Goal: Use online tool/utility: Utilize a website feature to perform a specific function

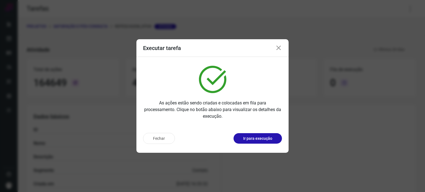
click at [278, 47] on icon at bounding box center [278, 48] width 7 height 7
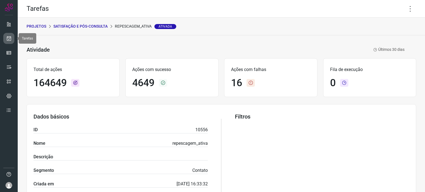
click at [10, 40] on icon at bounding box center [9, 39] width 6 height 6
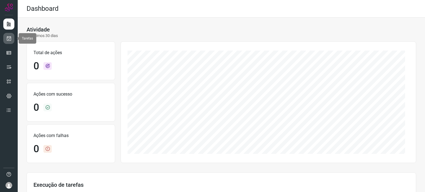
click at [8, 38] on icon at bounding box center [9, 39] width 6 height 6
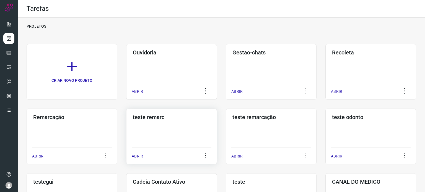
scroll to position [111, 0]
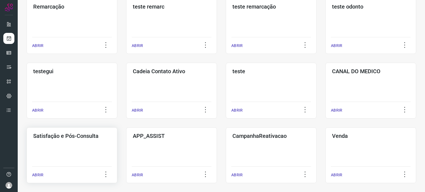
click at [97, 148] on div "Satisfação e Pós-Consulta ABRIR" at bounding box center [72, 156] width 91 height 56
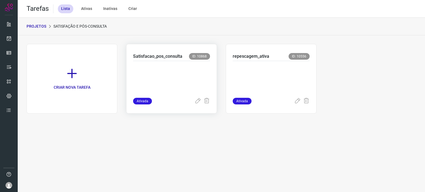
click at [179, 82] on p at bounding box center [171, 78] width 77 height 28
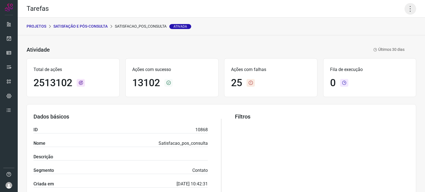
click at [406, 9] on icon at bounding box center [411, 9] width 12 height 12
click at [380, 38] on li "Executar" at bounding box center [387, 36] width 50 height 9
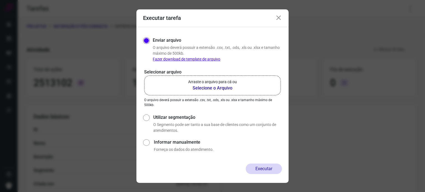
click at [225, 84] on p "Arraste o arquivo para cá ou" at bounding box center [212, 82] width 49 height 6
click at [0, 0] on input "Arraste o arquivo para cá ou Selecione o Arquivo" at bounding box center [0, 0] width 0 height 0
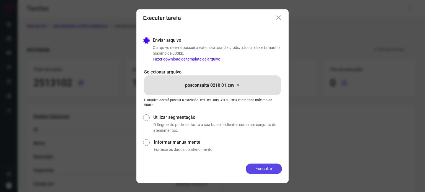
click at [257, 165] on button "Executar" at bounding box center [264, 169] width 36 height 11
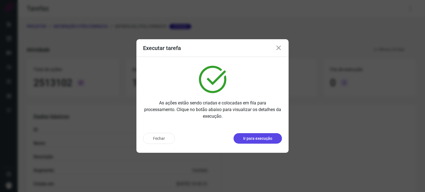
click at [270, 136] on p "Ir para execução" at bounding box center [257, 139] width 29 height 6
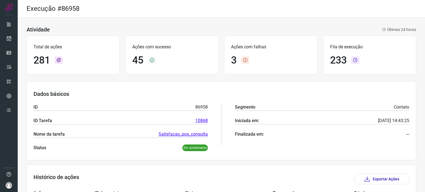
click at [251, 21] on div "Atividade Últimas 24 horas Total de ações 281 Ações com sucesso 45 Ações com fa…" at bounding box center [221, 191] width 407 height 346
